Goal: Task Accomplishment & Management: Manage account settings

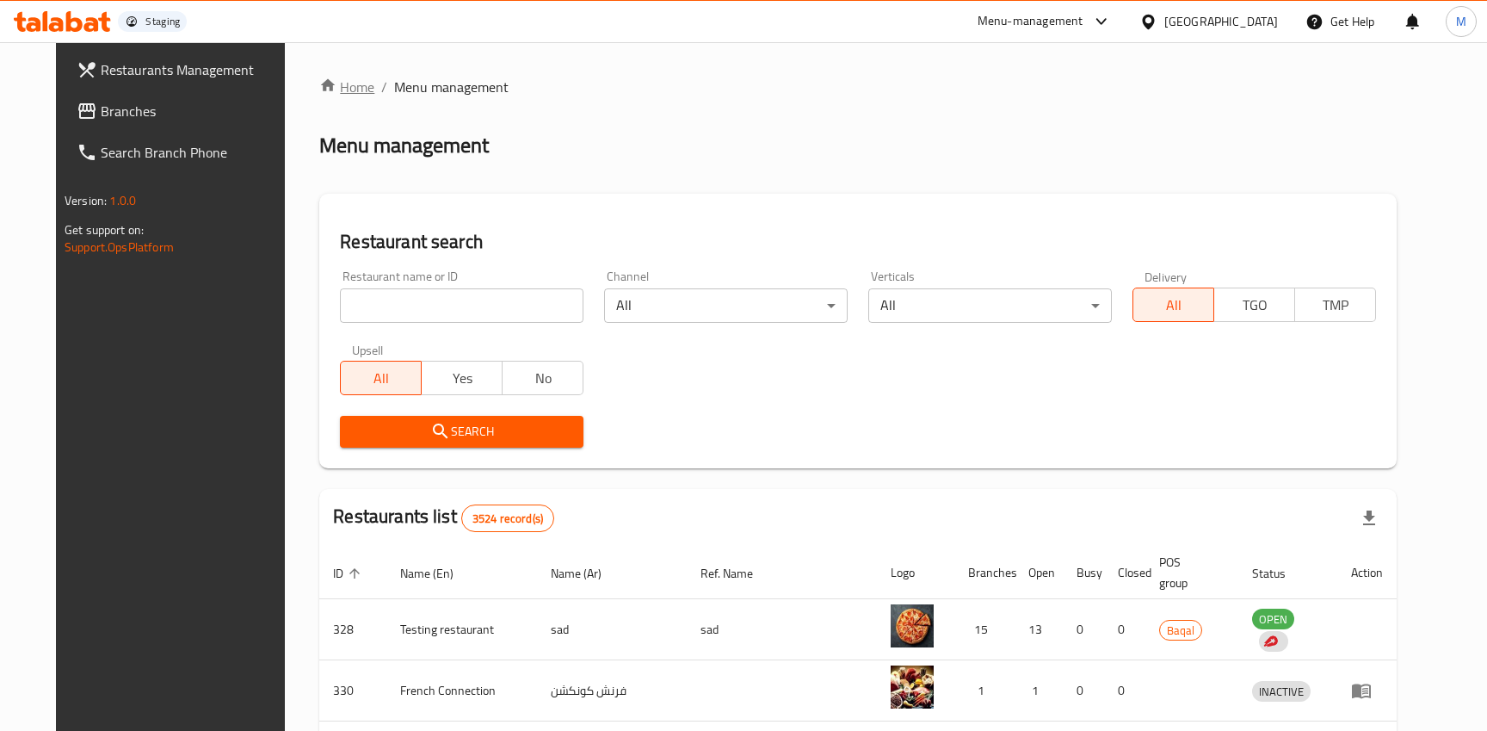
click at [319, 92] on icon "breadcrumb" at bounding box center [327, 85] width 17 height 17
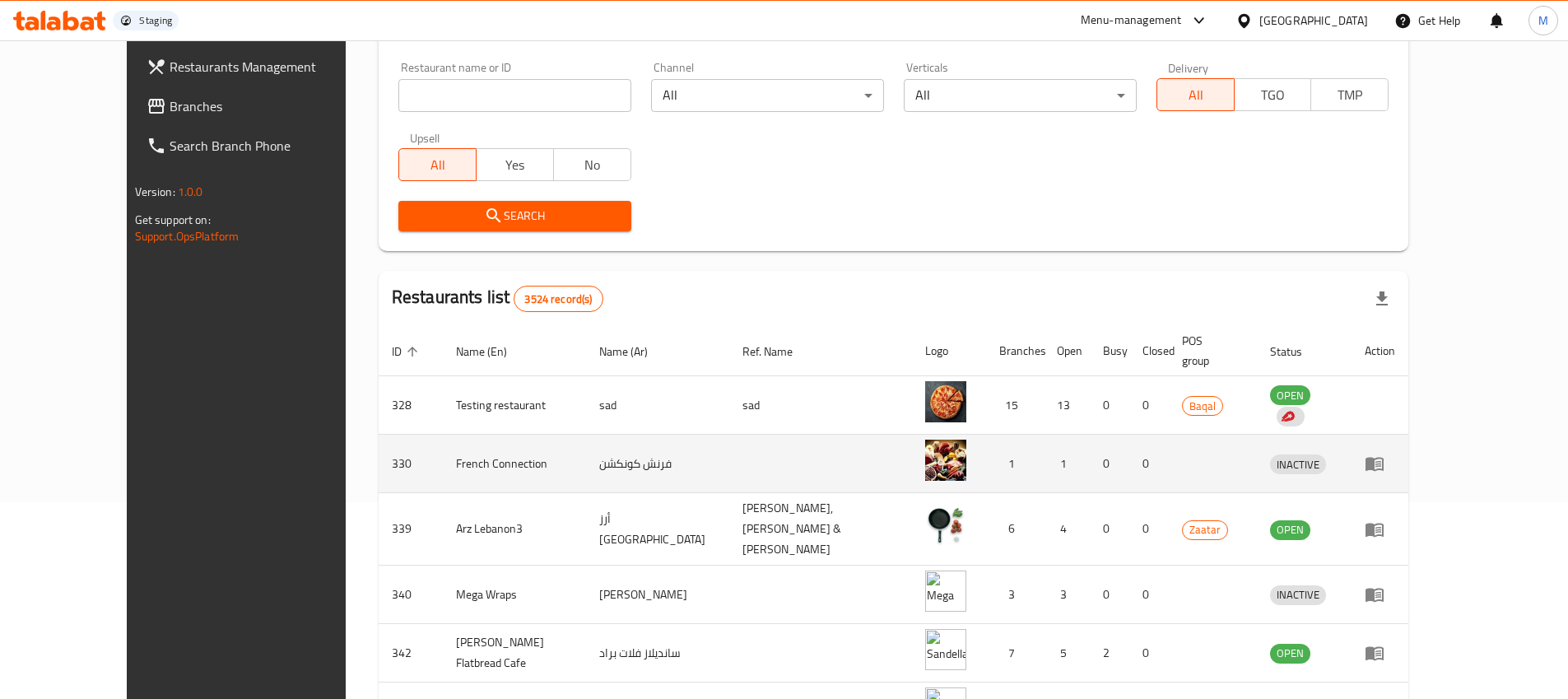
scroll to position [198, 0]
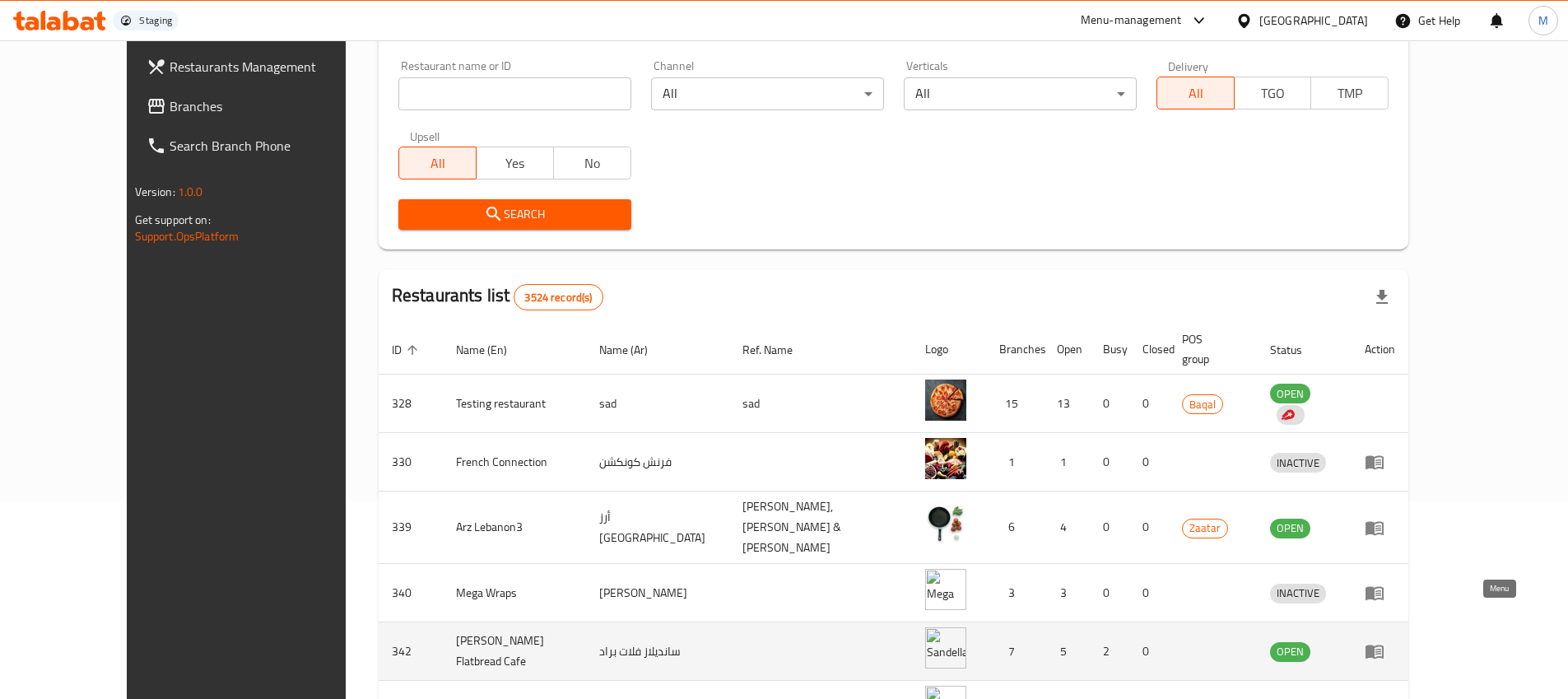
click at [1381, 648] on icon "enhanced table" at bounding box center [1378, 651] width 6 height 7
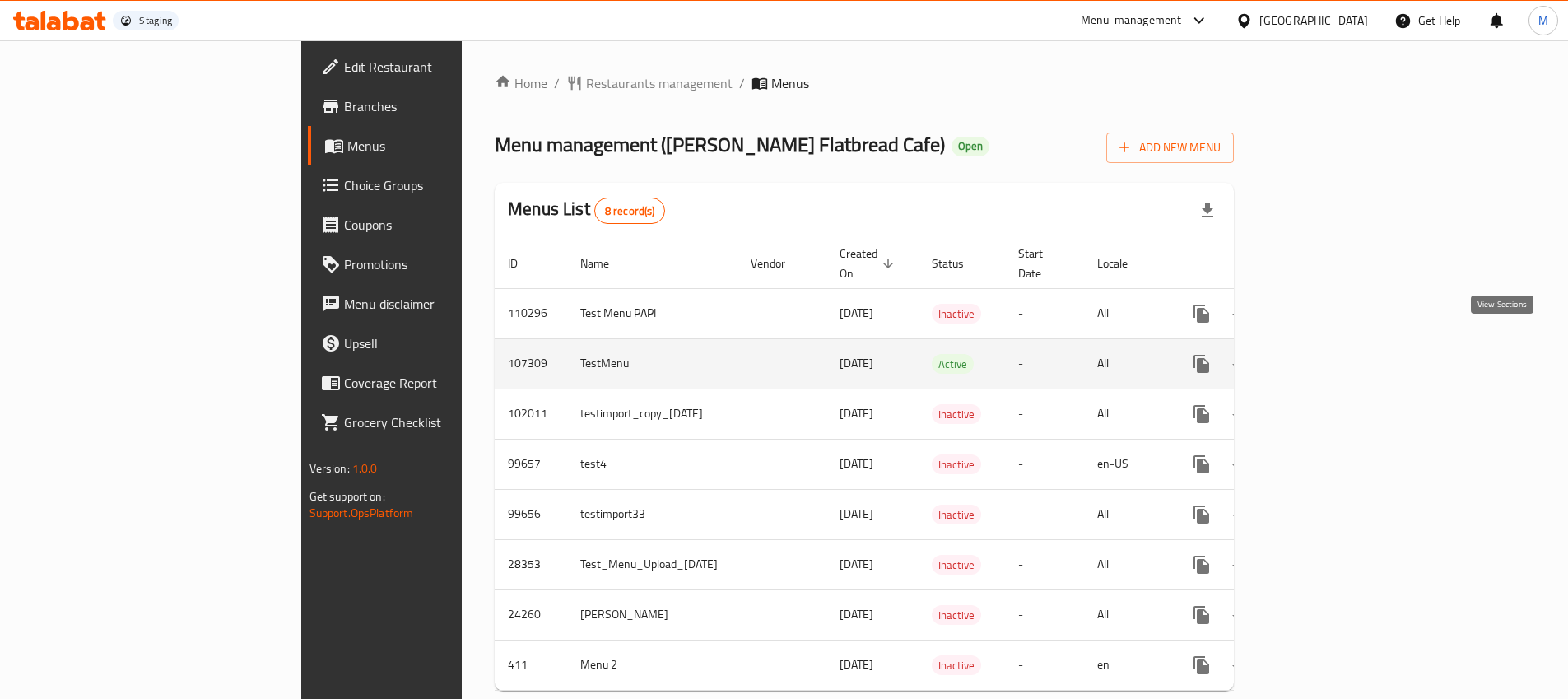
click at [1327, 357] on icon "enhanced table" at bounding box center [1319, 363] width 14 height 14
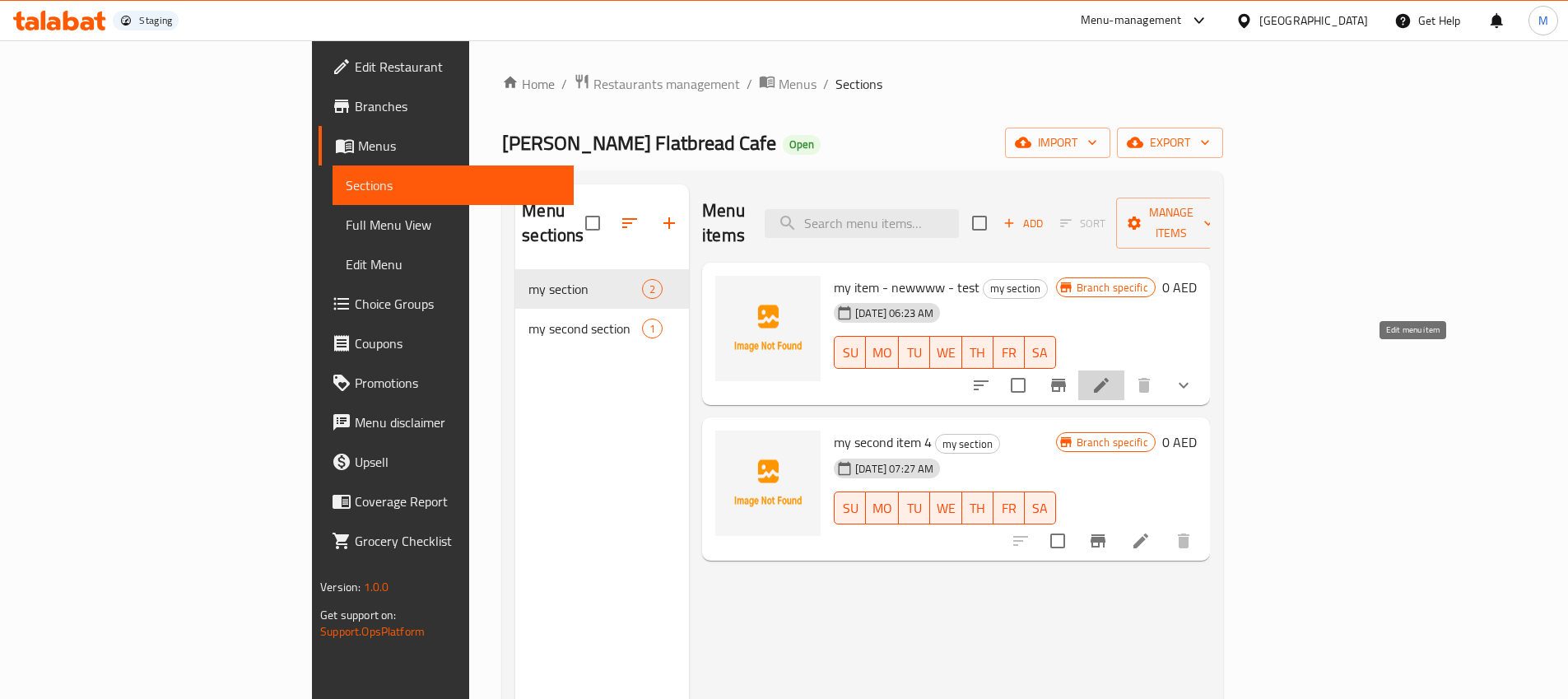
click at [1111, 375] on icon at bounding box center [1100, 384] width 20 height 20
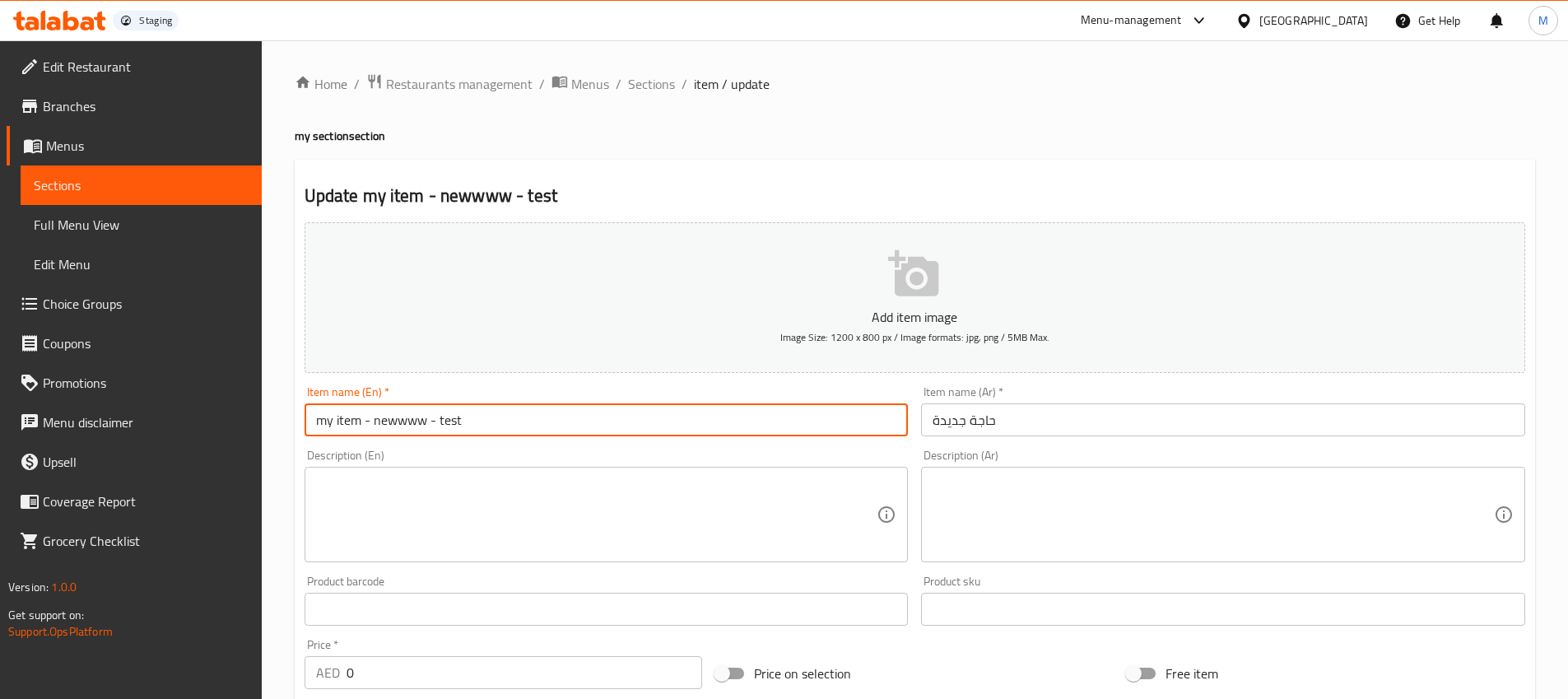
drag, startPoint x: 512, startPoint y: 418, endPoint x: 234, endPoint y: 420, distance: 278.0
click at [234, 420] on div "Edit Restaurant Branches Menus Sections Full Menu View Edit Menu Choice Groups …" at bounding box center [784, 610] width 1568 height 1140
click at [1344, 21] on div "[GEOGRAPHIC_DATA]" at bounding box center [1314, 20] width 109 height 18
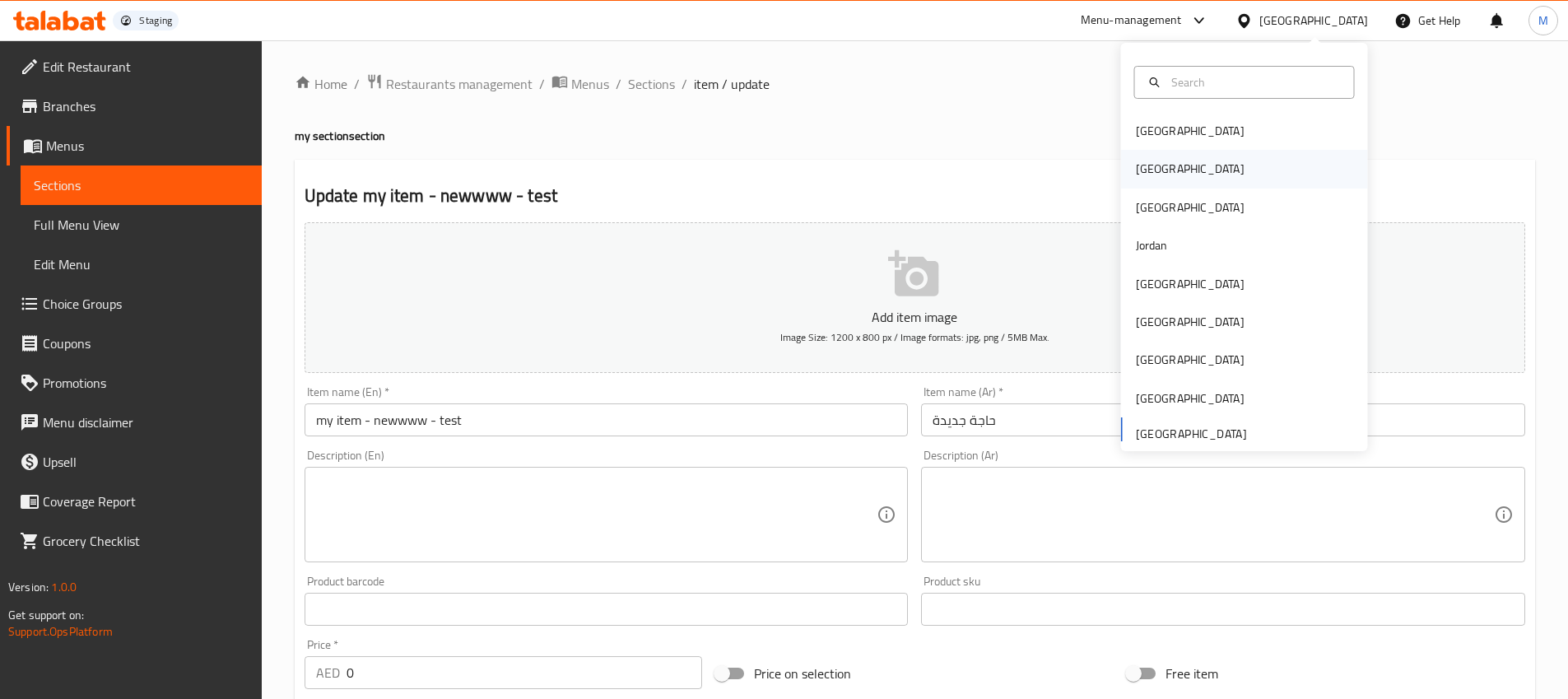
click at [1158, 164] on div "[GEOGRAPHIC_DATA]" at bounding box center [1189, 169] width 135 height 38
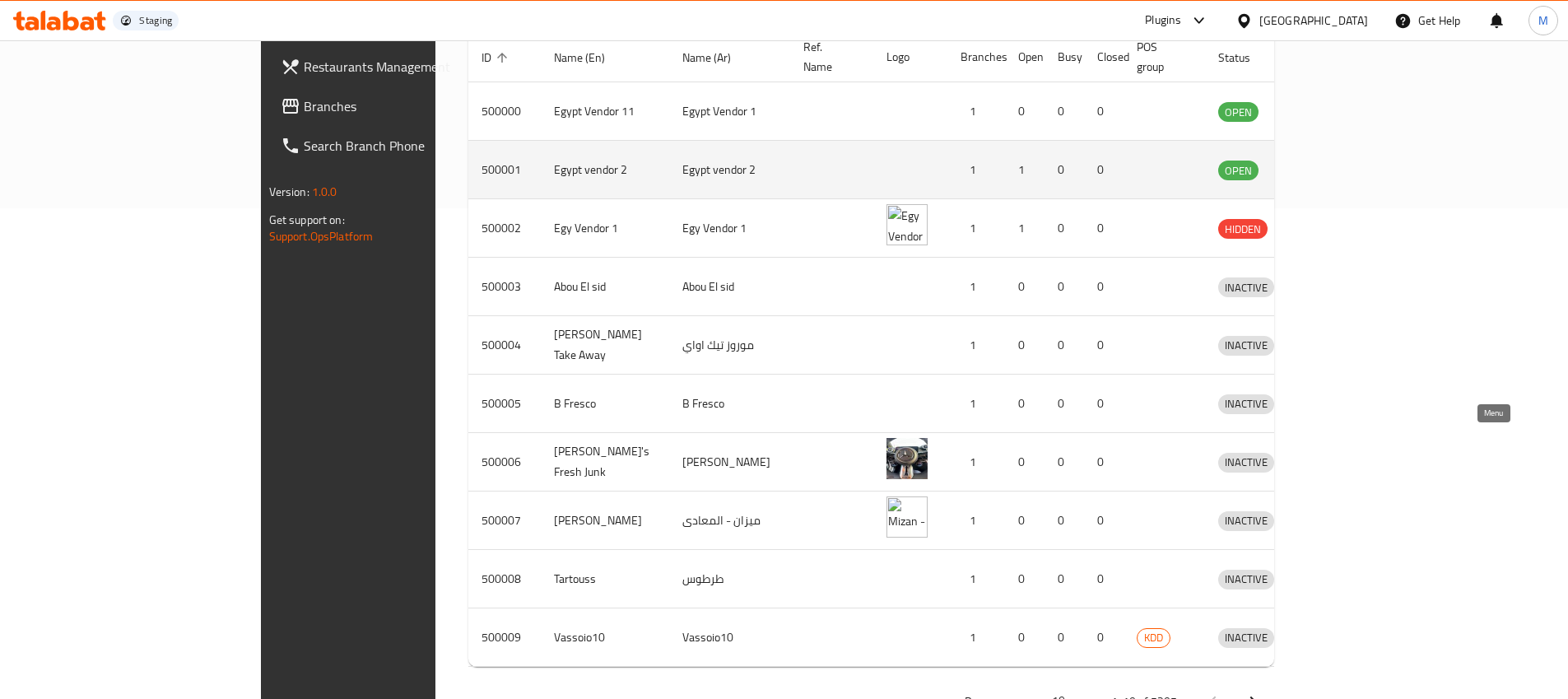
scroll to position [349, 0]
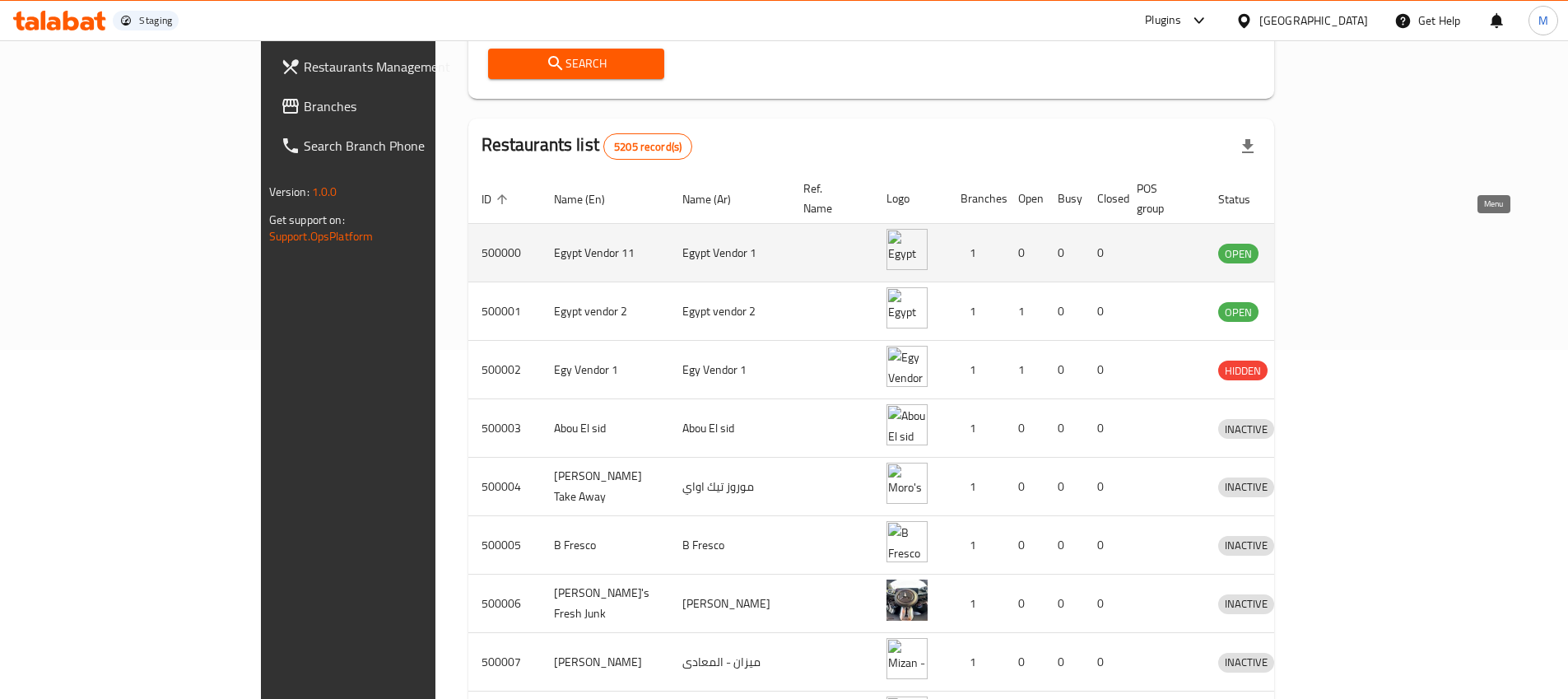
click at [1326, 247] on icon "enhanced table" at bounding box center [1317, 253] width 18 height 14
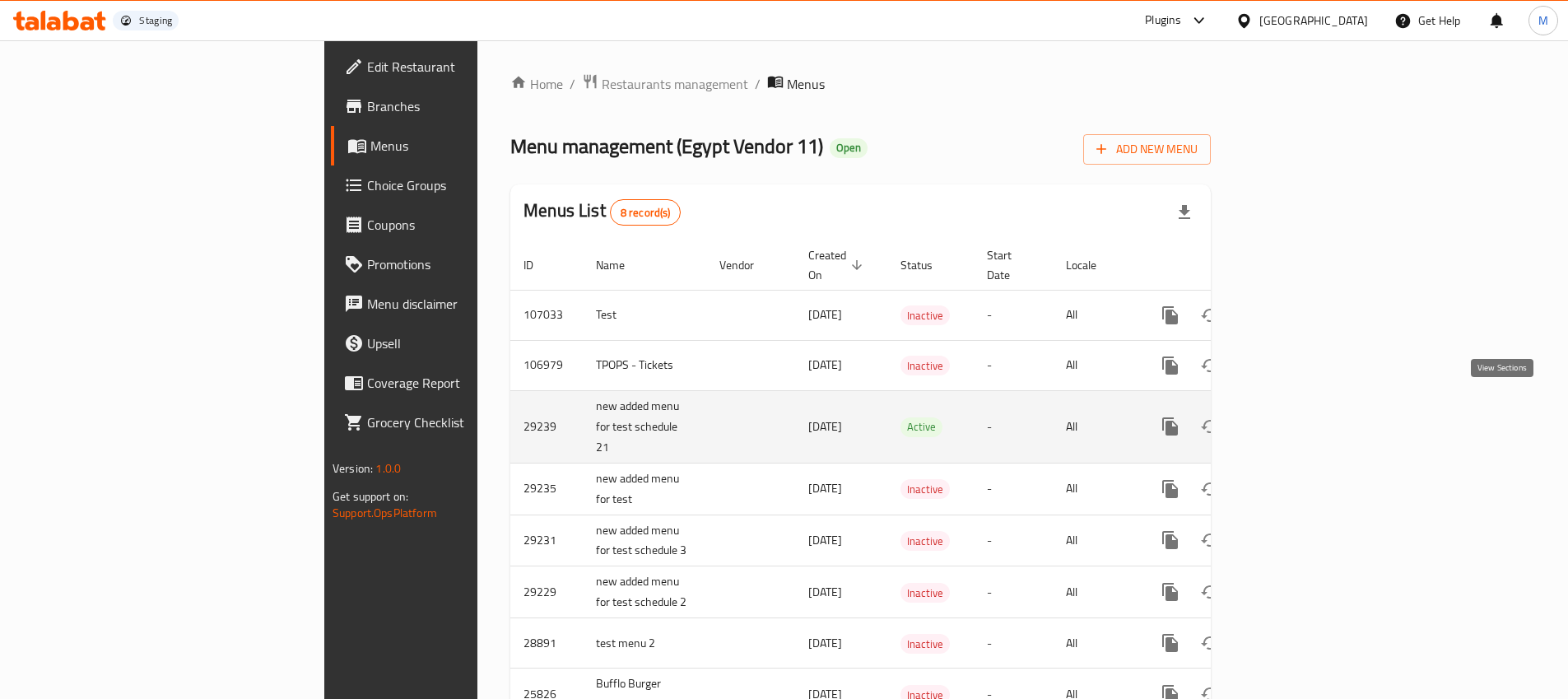
click at [1296, 419] on icon "enhanced table" at bounding box center [1288, 426] width 14 height 14
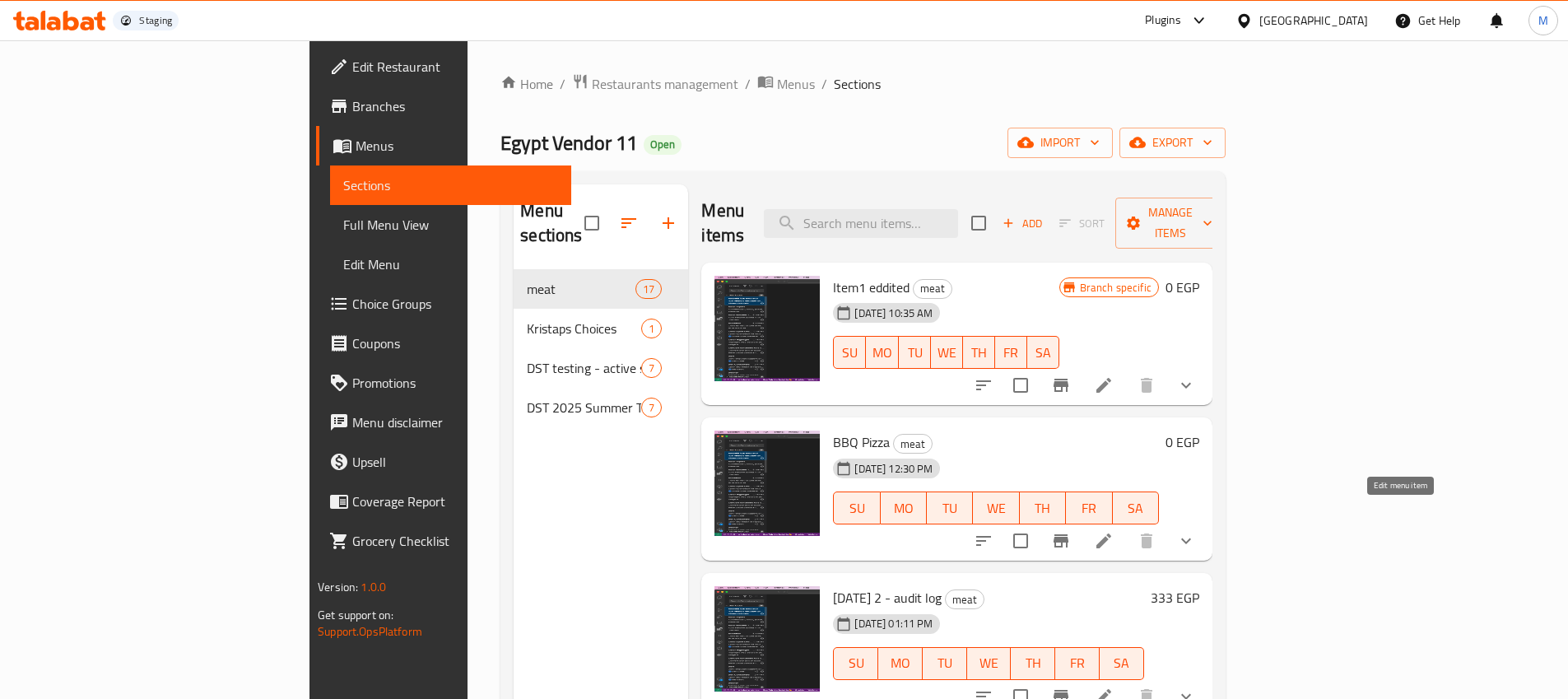
click at [1114, 531] on icon at bounding box center [1103, 540] width 20 height 20
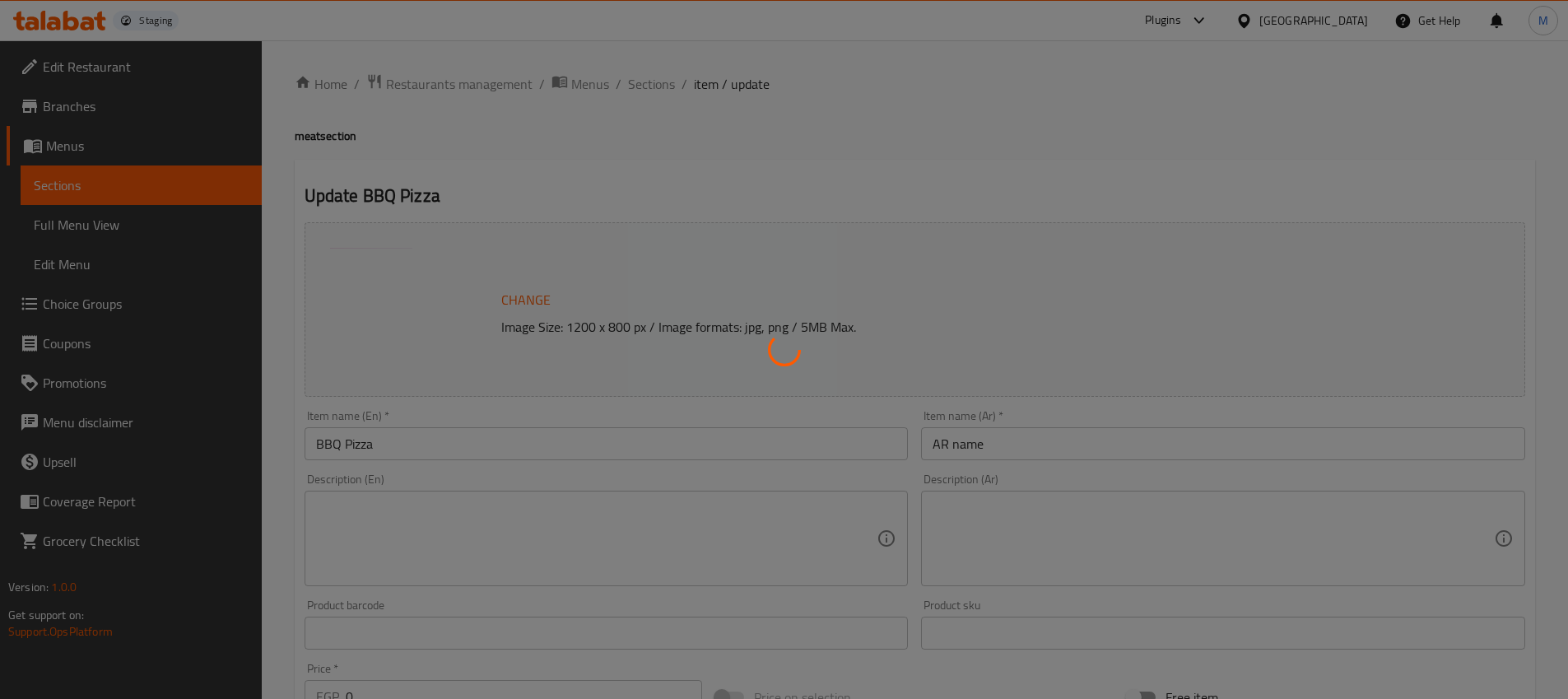
type input "ar"
type input "0"
type input "مقبلات"
type input "0"
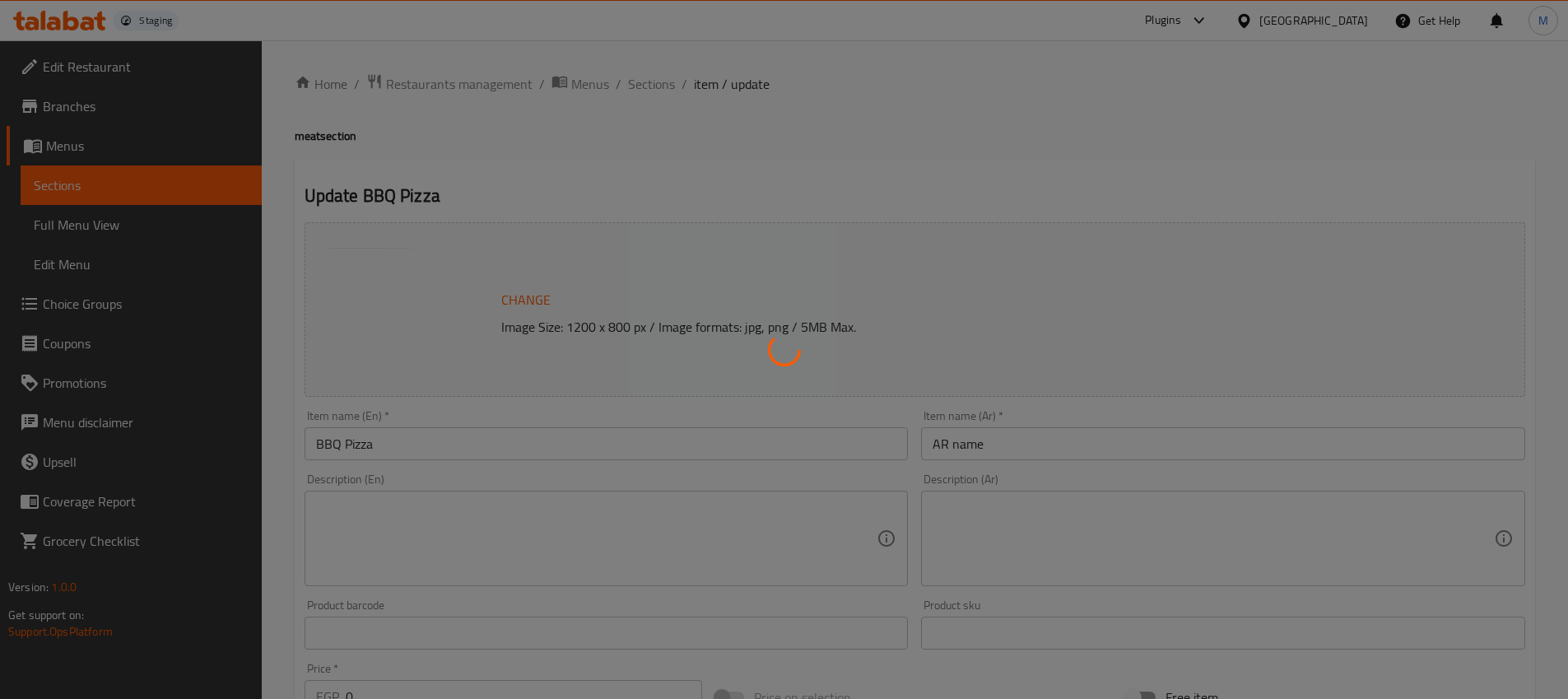
type input "14"
type input "Drinks(Arabic)"
type input "1"
type input "Kristaps Choices2 AR"
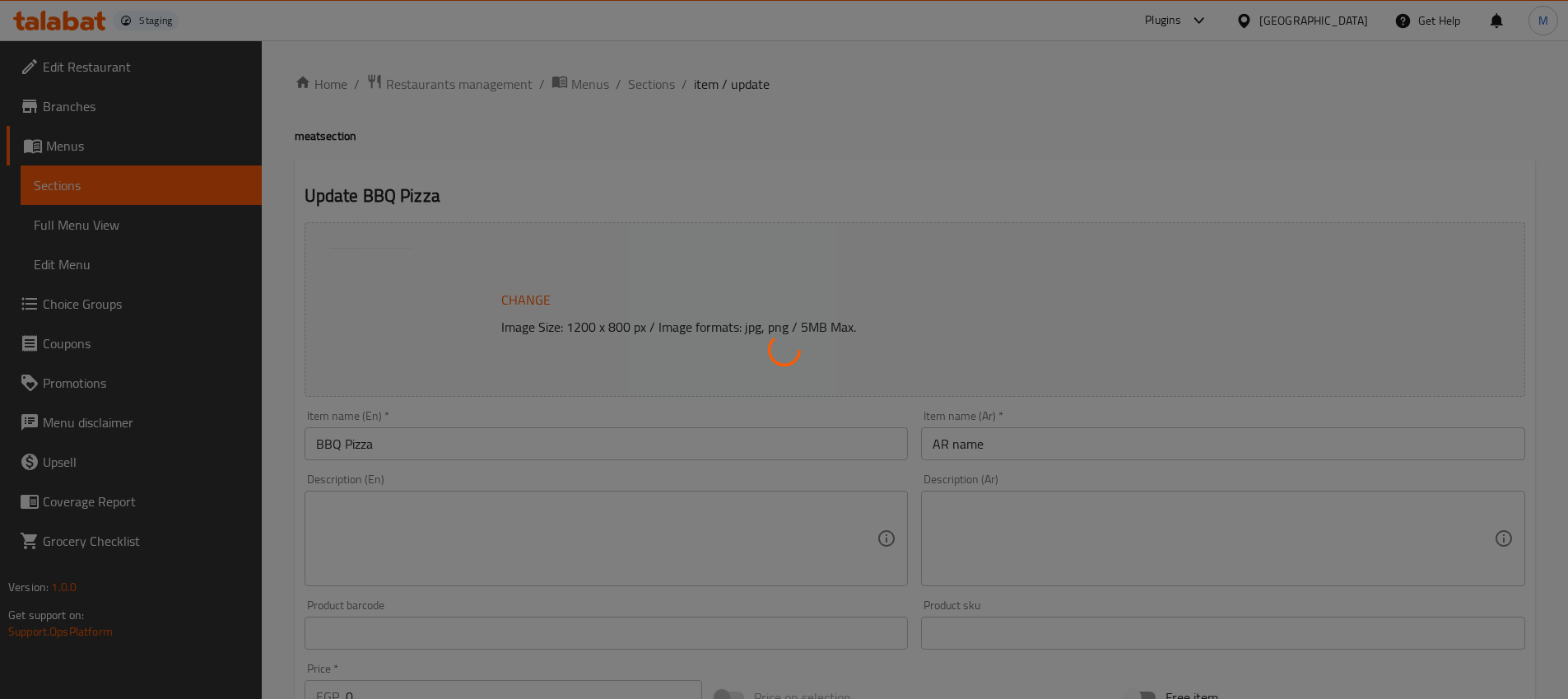
type input "1"
type input "4"
type input "مقبلات"
type input "0"
type input "14"
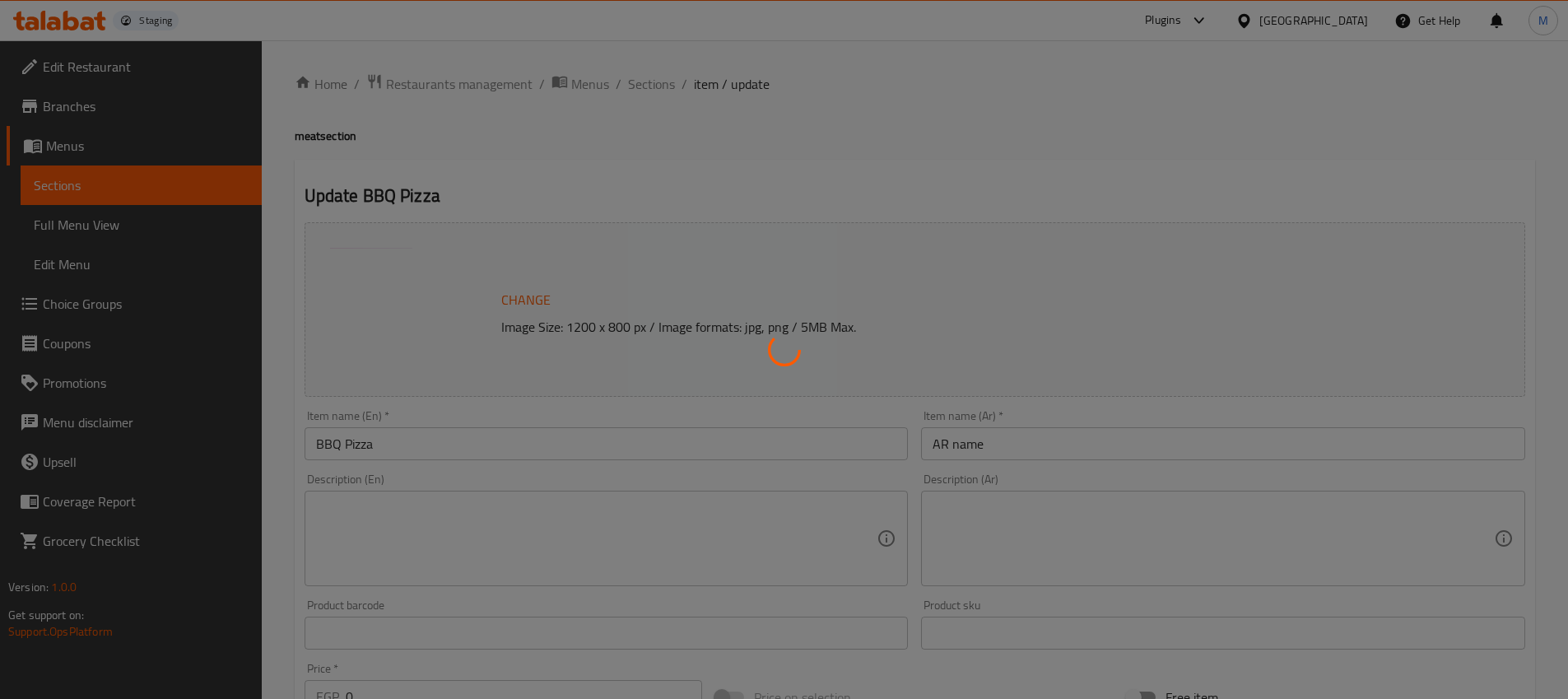
type input "ar"
type input "0"
type input "ar"
type input "0"
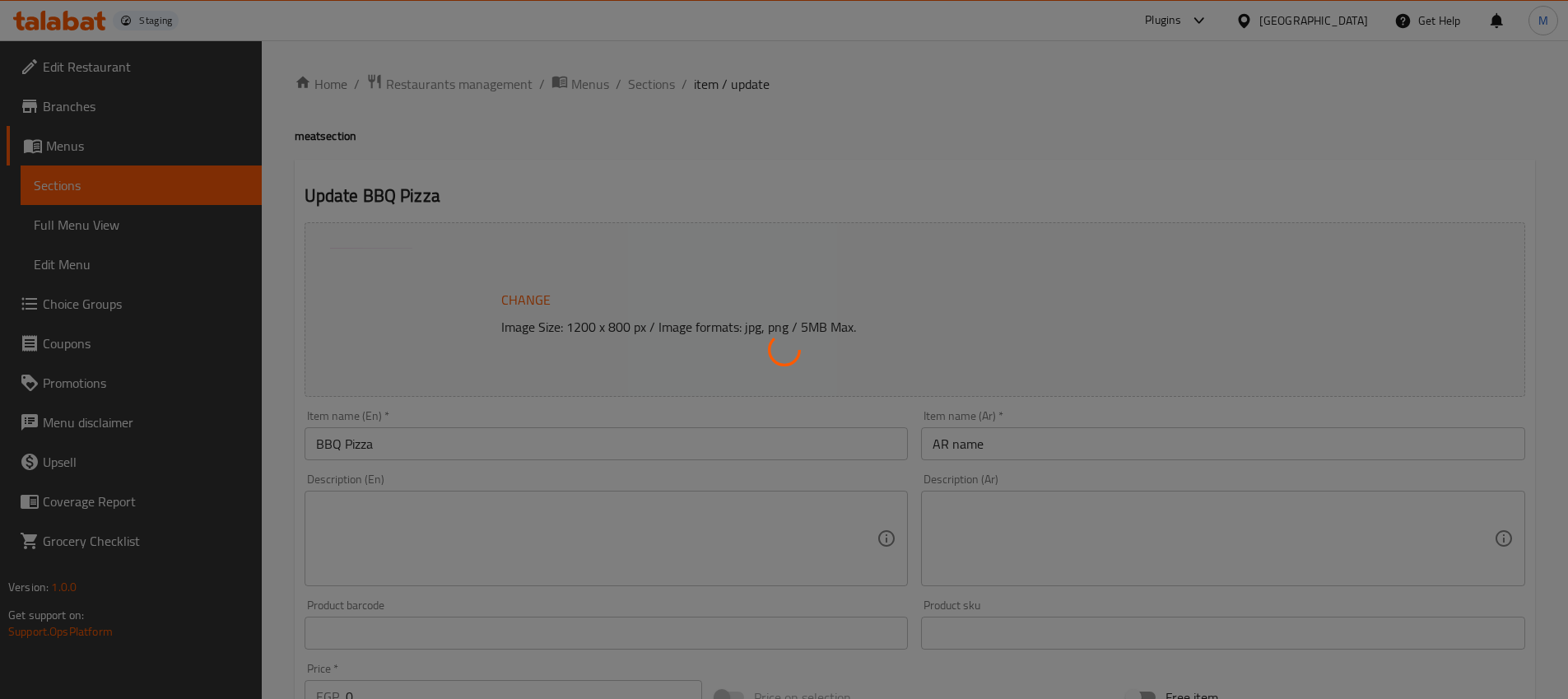
type input "0"
type input "مقبلات"
type input "0"
type input "14"
type input "Ar name"
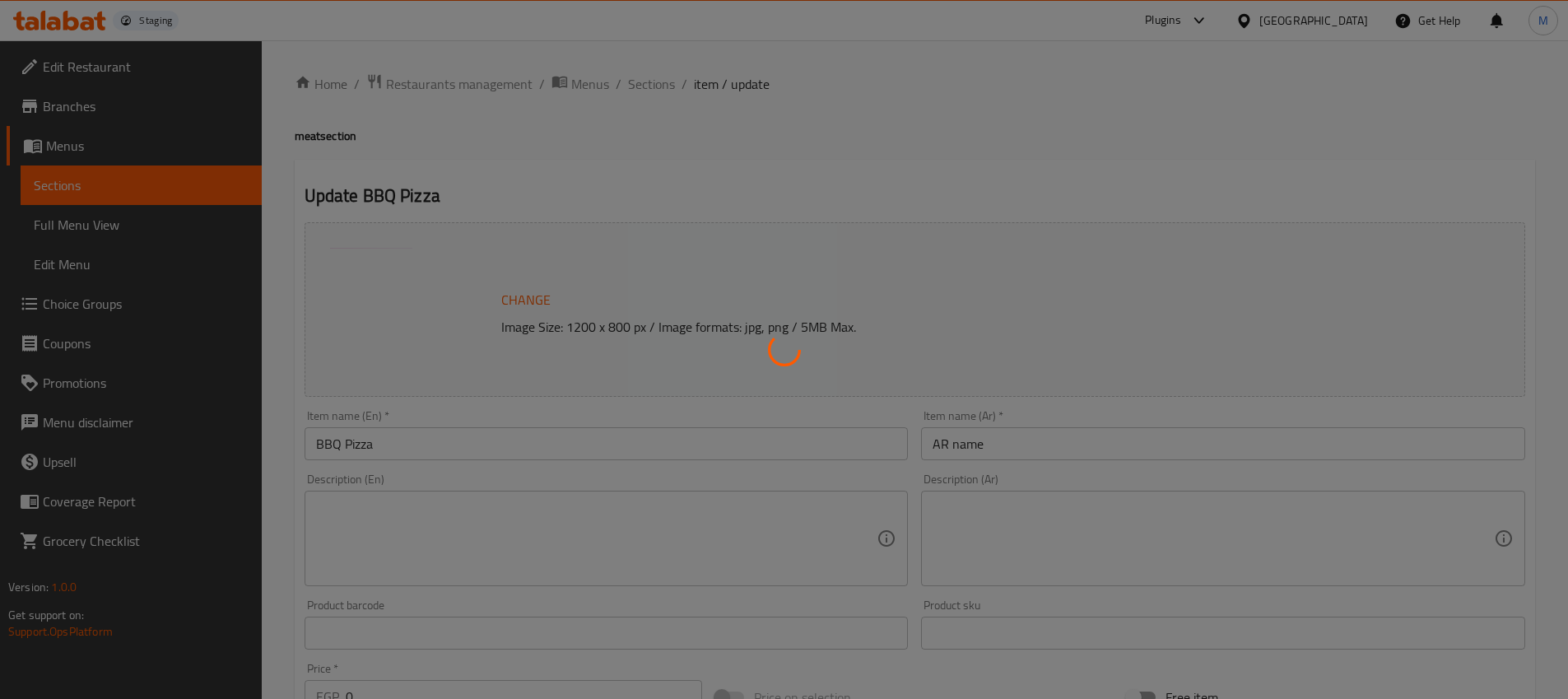
type input "2"
type input "3"
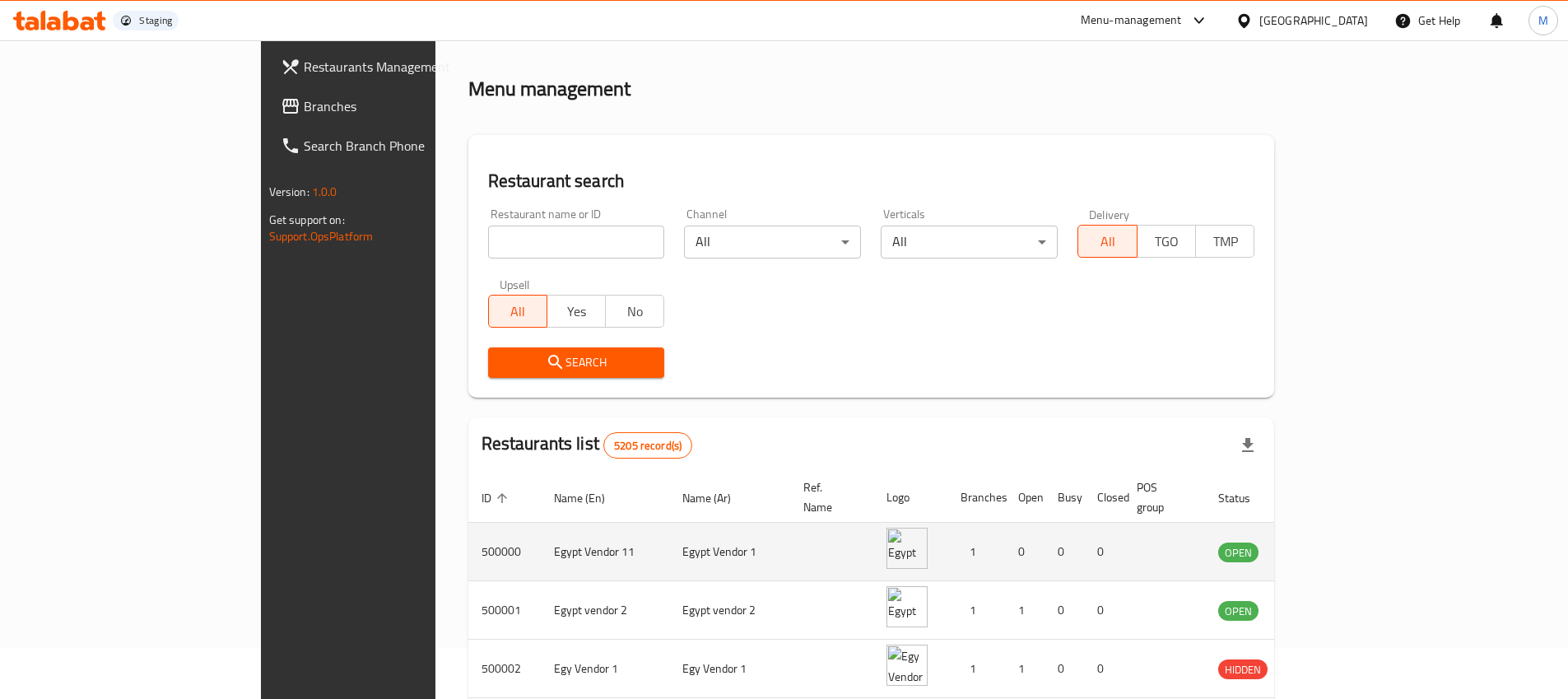
scroll to position [71, 0]
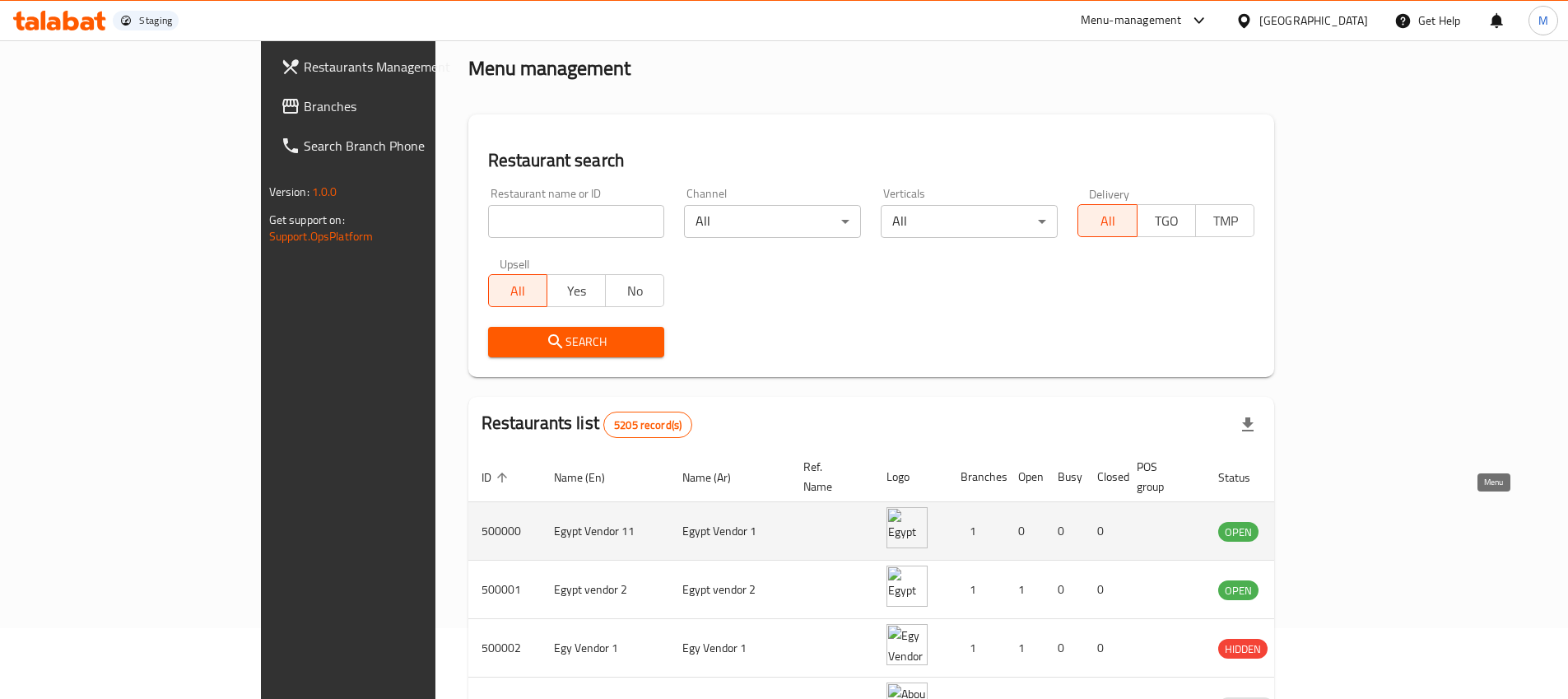
click at [1326, 521] on icon "enhanced table" at bounding box center [1317, 531] width 20 height 20
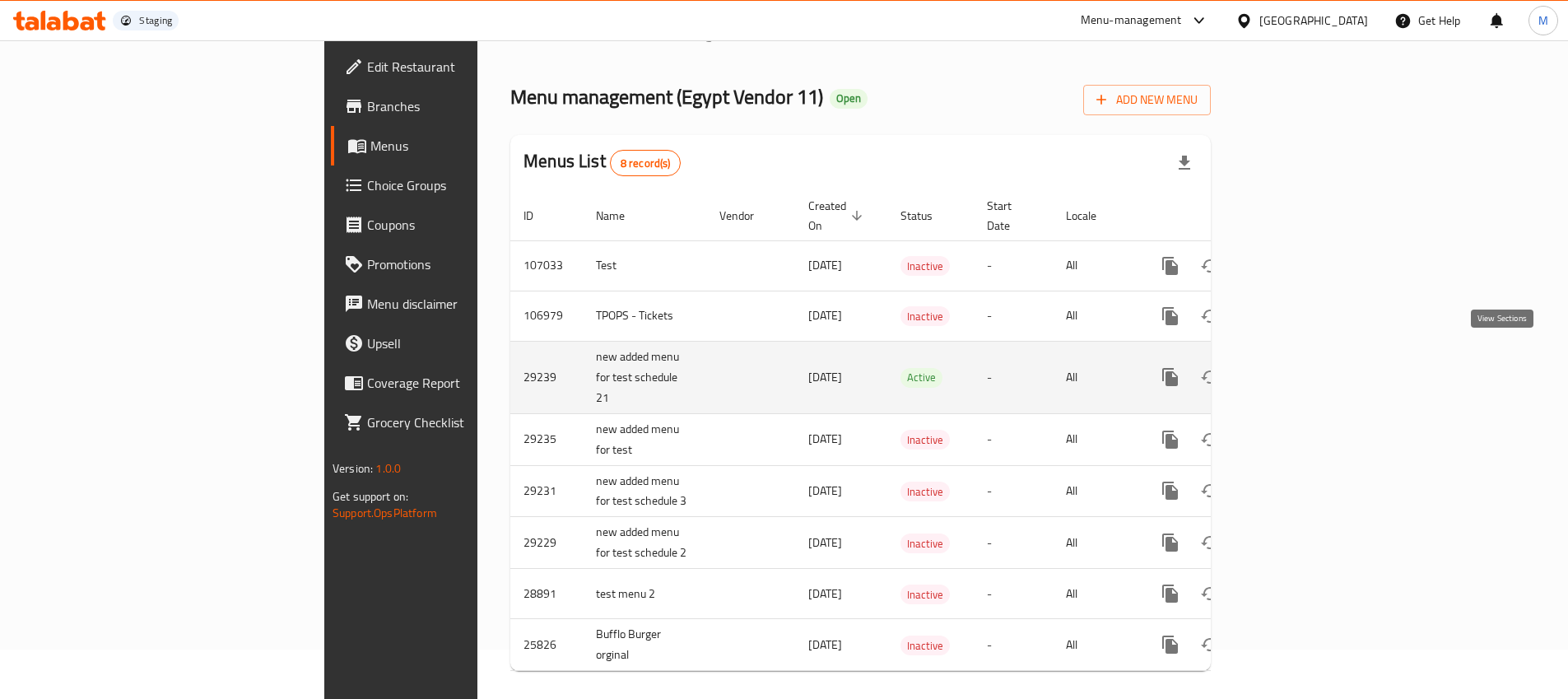
click at [1309, 363] on link "enhanced table" at bounding box center [1288, 377] width 39 height 39
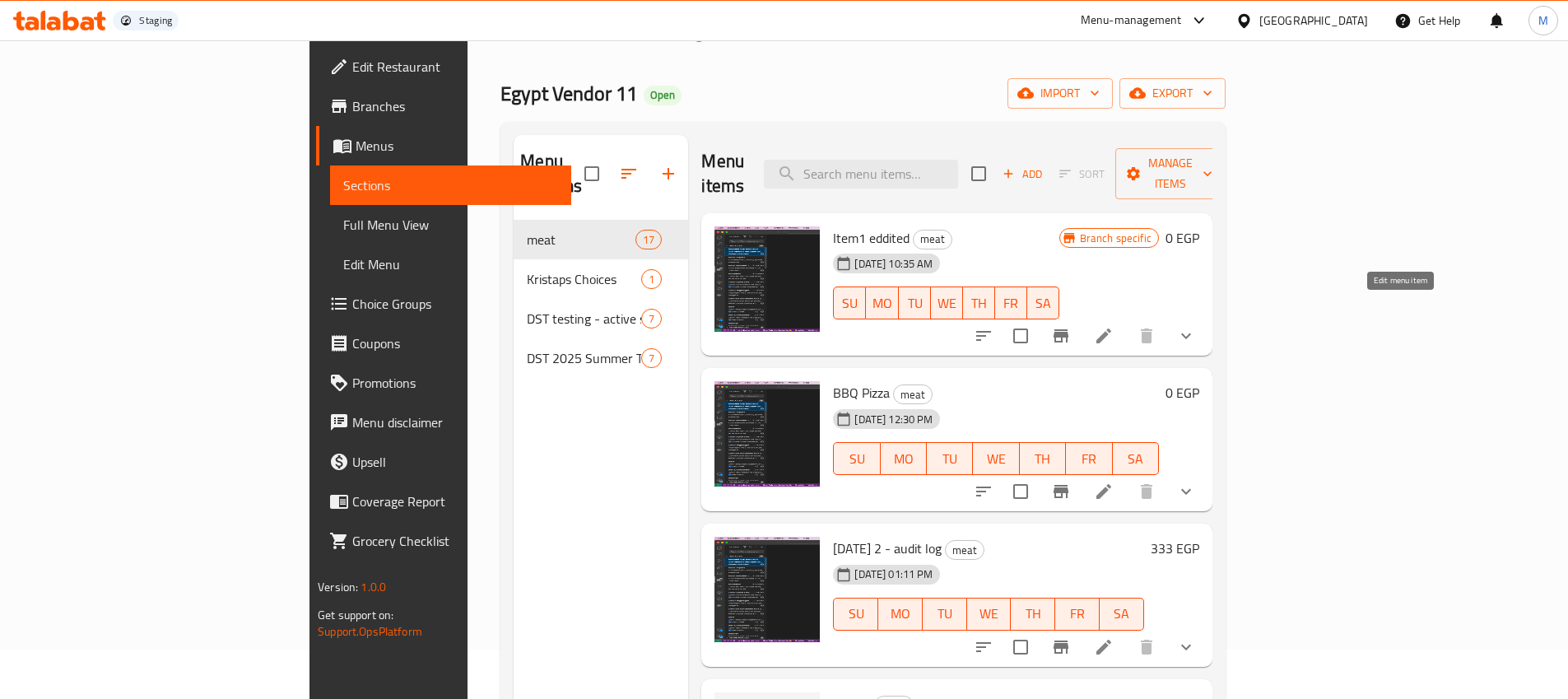
click at [1114, 326] on icon at bounding box center [1103, 336] width 20 height 20
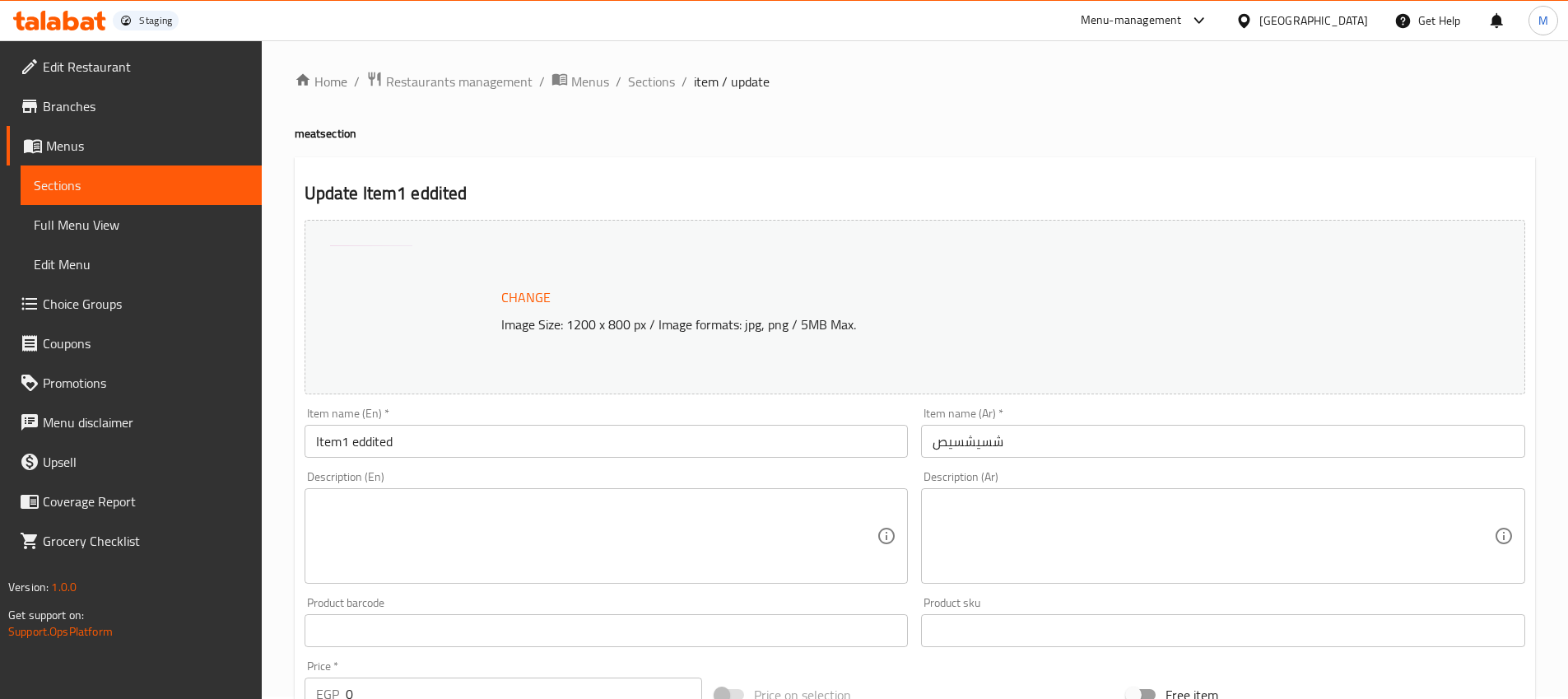
scroll to position [3, 0]
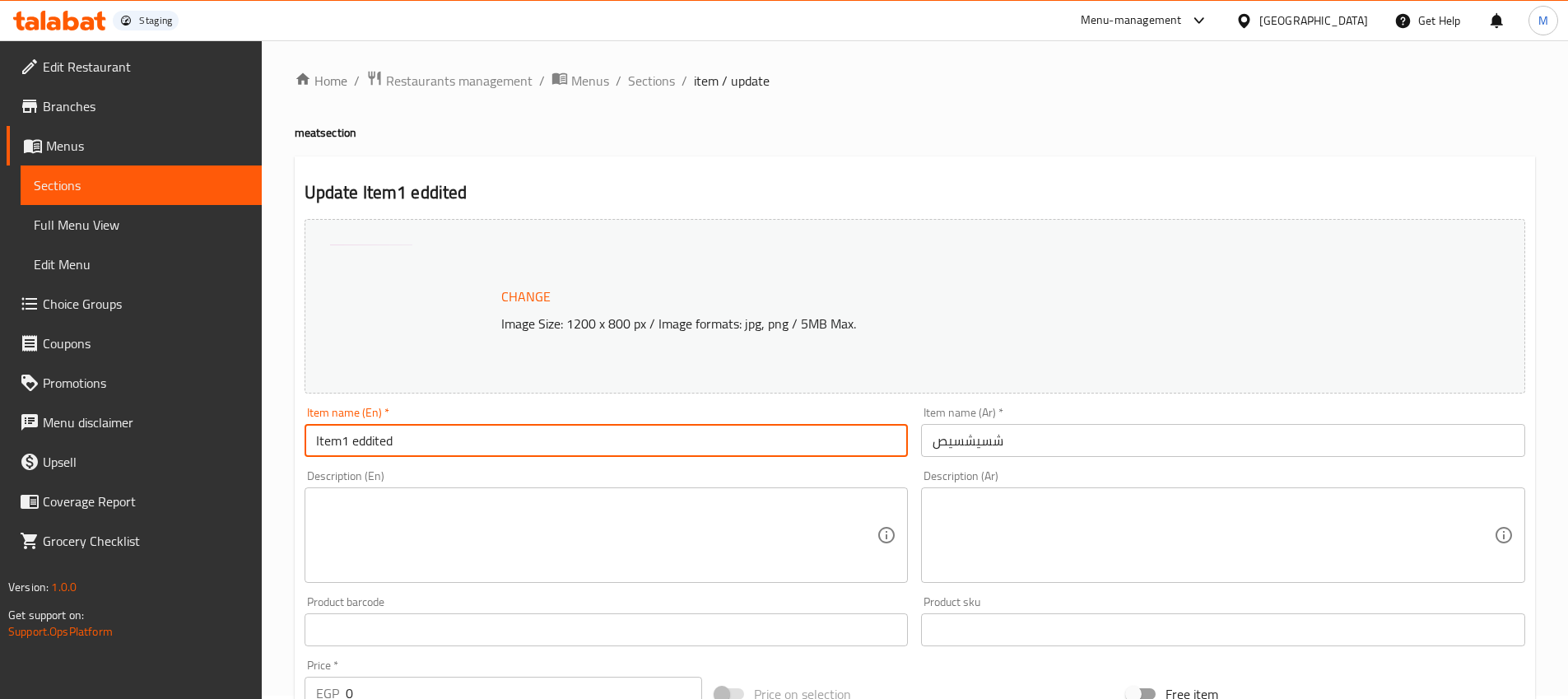
drag, startPoint x: 382, startPoint y: 434, endPoint x: 303, endPoint y: 436, distance: 79.0
click at [303, 436] on div "Item name (En)   * Item1 eddited Item name (En) *" at bounding box center [607, 431] width 618 height 63
